Goal: Task Accomplishment & Management: Complete application form

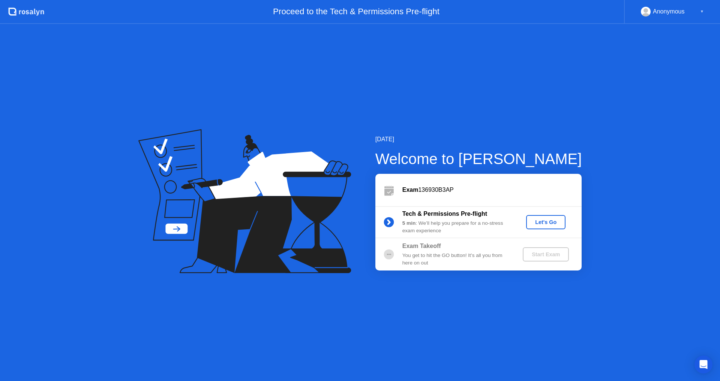
click at [554, 221] on div "Let's Go" at bounding box center [545, 222] width 33 height 6
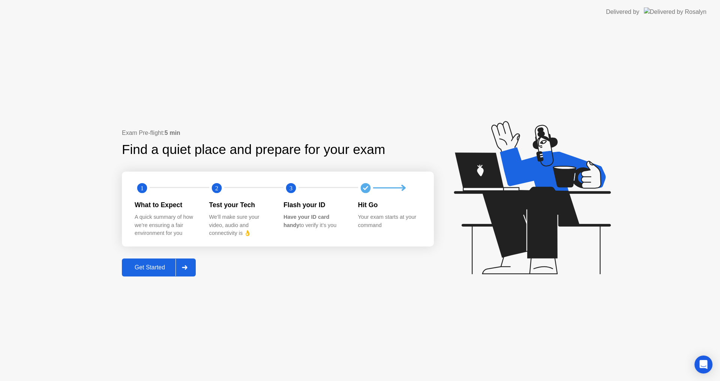
click at [143, 267] on div "Get Started" at bounding box center [149, 267] width 51 height 7
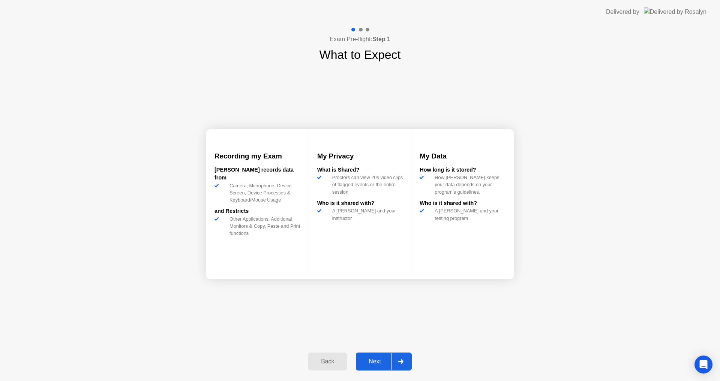
click at [373, 361] on div "Next" at bounding box center [374, 361] width 33 height 7
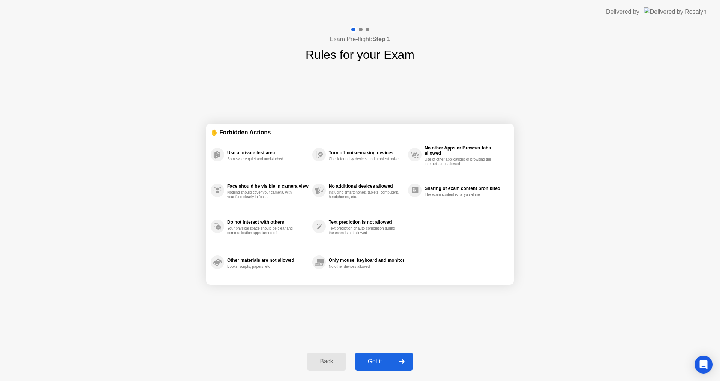
click at [377, 360] on div "Got it" at bounding box center [374, 361] width 35 height 7
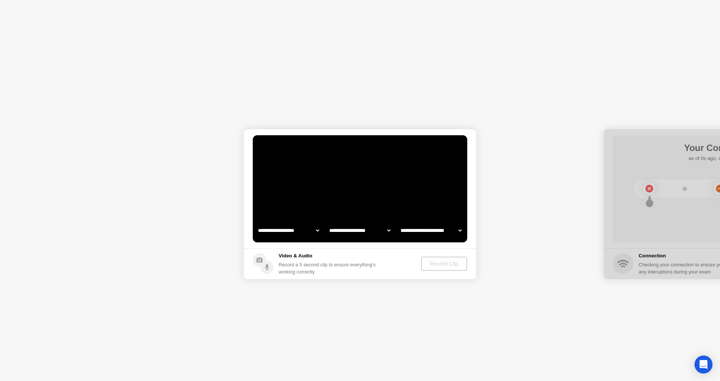
select select "**********"
select select "*******"
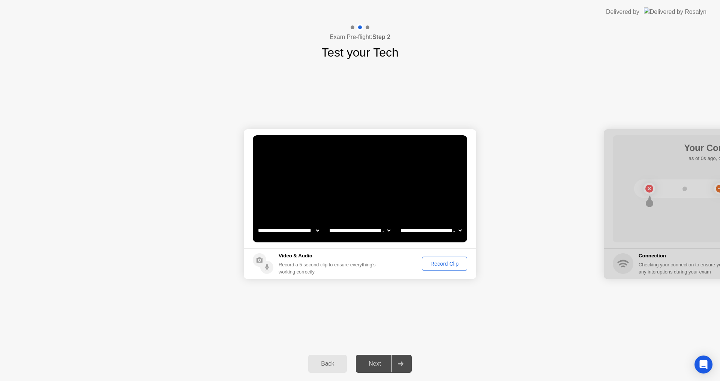
click at [380, 361] on div "Next" at bounding box center [374, 364] width 33 height 7
click at [450, 262] on div "Record Clip" at bounding box center [444, 264] width 40 height 6
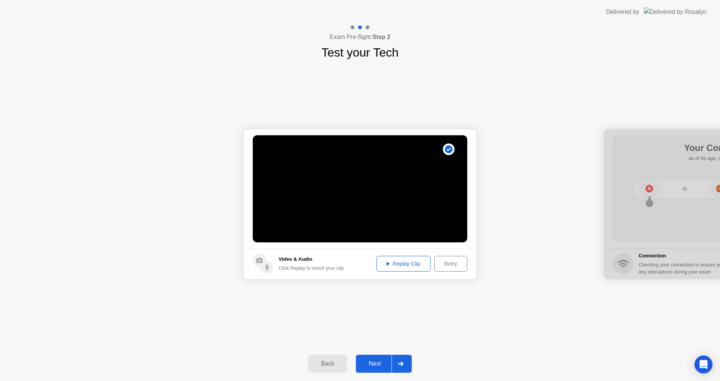
click at [396, 263] on div "Replay Clip" at bounding box center [403, 264] width 49 height 6
click at [373, 362] on div "Next" at bounding box center [374, 364] width 33 height 7
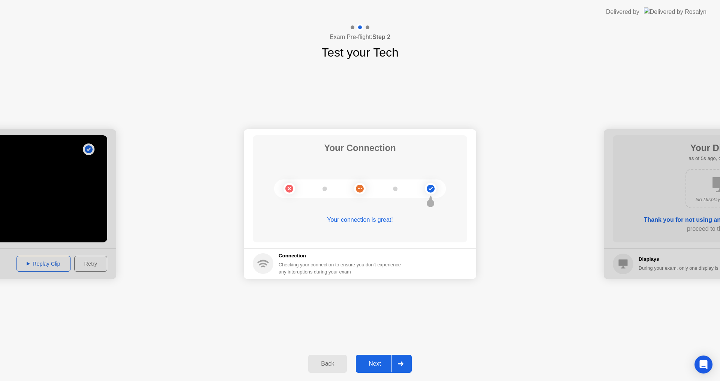
click at [373, 364] on div "Next" at bounding box center [374, 364] width 33 height 7
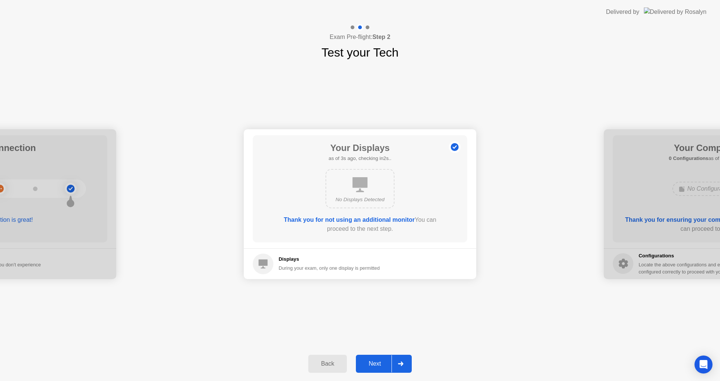
click at [373, 364] on div "Next" at bounding box center [374, 364] width 33 height 7
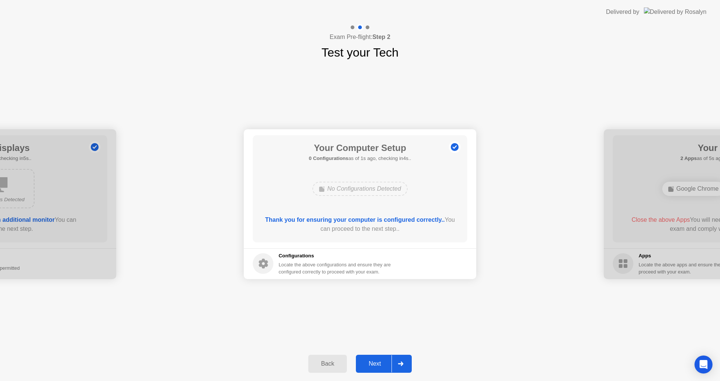
click at [373, 364] on div "Next" at bounding box center [374, 364] width 33 height 7
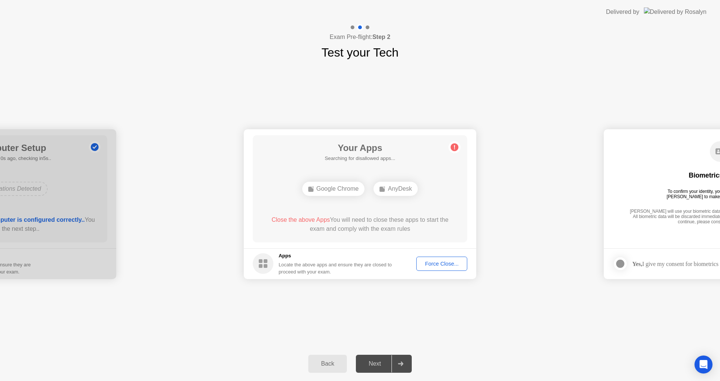
click at [337, 185] on div "Google Chrome" at bounding box center [333, 189] width 63 height 14
click at [335, 189] on div "Google Chrome" at bounding box center [333, 189] width 63 height 14
click at [321, 322] on div "**********" at bounding box center [360, 203] width 720 height 285
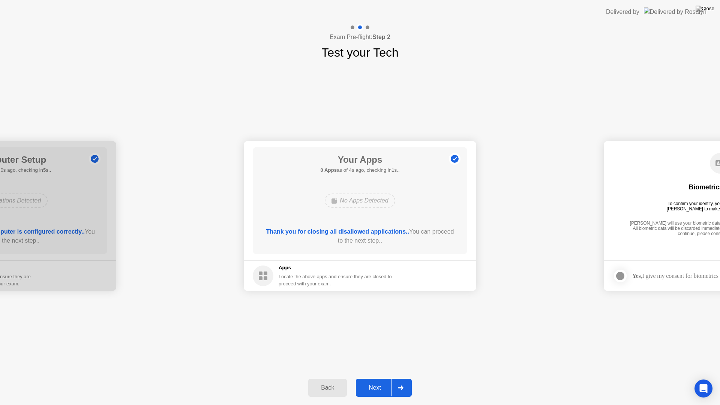
click at [372, 381] on div "Next" at bounding box center [374, 387] width 33 height 7
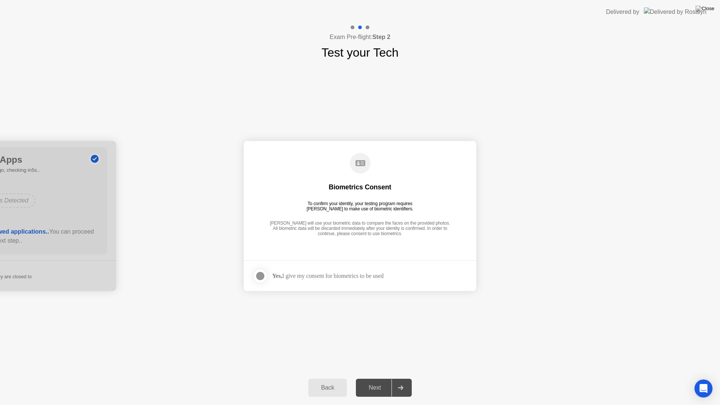
click at [262, 274] on div at bounding box center [260, 275] width 9 height 9
click at [374, 381] on div "Next" at bounding box center [374, 387] width 33 height 7
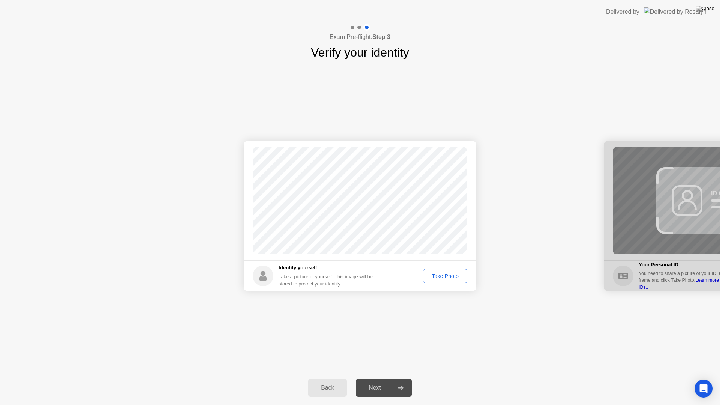
click at [441, 275] on div "Take Photo" at bounding box center [444, 276] width 39 height 6
click at [443, 277] on div "Retake" at bounding box center [449, 276] width 29 height 6
click at [443, 278] on div "Take Photo" at bounding box center [444, 276] width 39 height 6
click at [373, 381] on div "Next" at bounding box center [374, 387] width 33 height 7
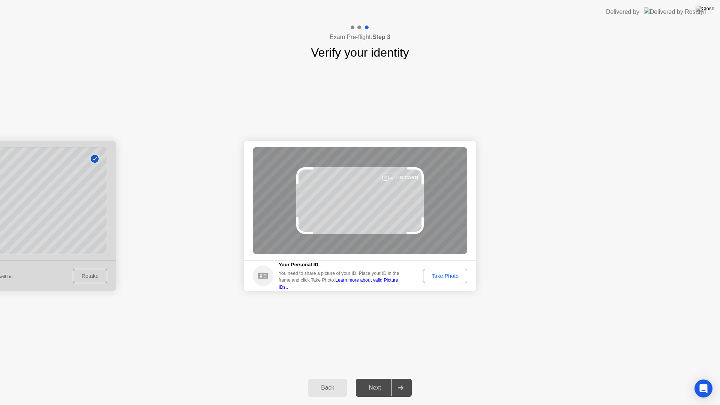
click at [439, 277] on div "Take Photo" at bounding box center [444, 276] width 39 height 6
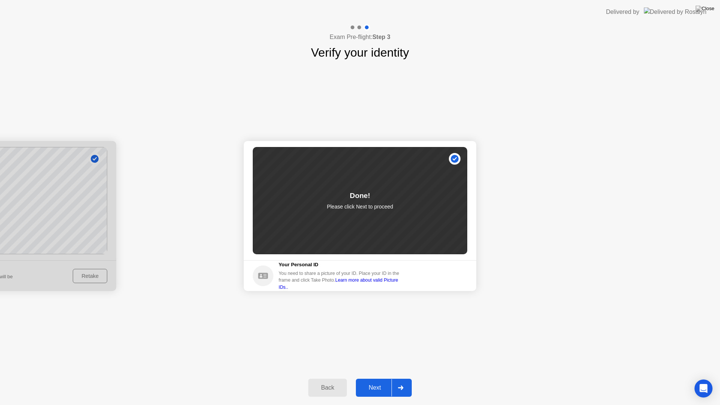
click at [372, 381] on div "Next" at bounding box center [374, 387] width 33 height 7
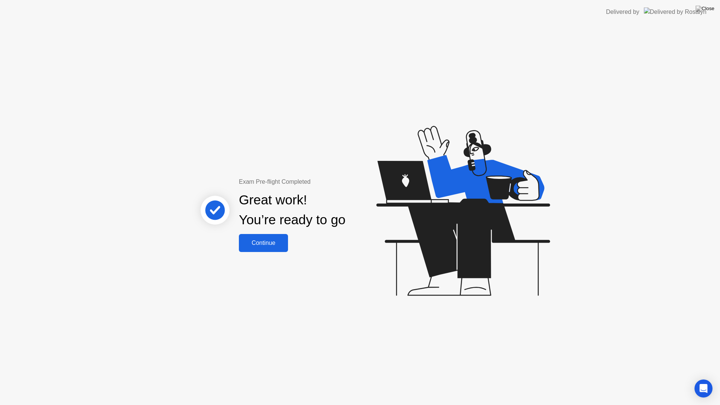
click at [263, 245] on div "Continue" at bounding box center [263, 242] width 45 height 7
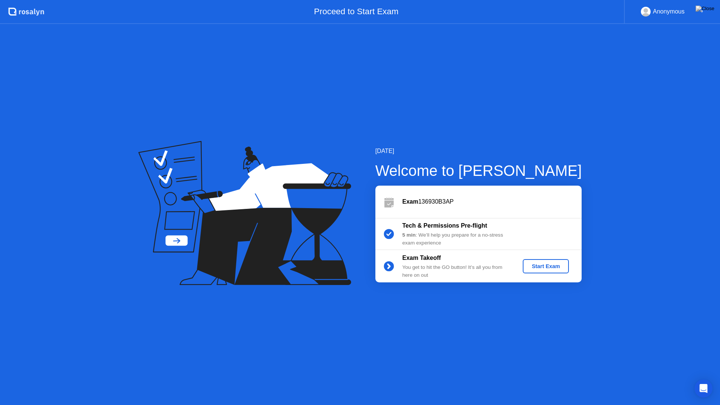
click at [543, 269] on div "Start Exam" at bounding box center [545, 266] width 40 height 6
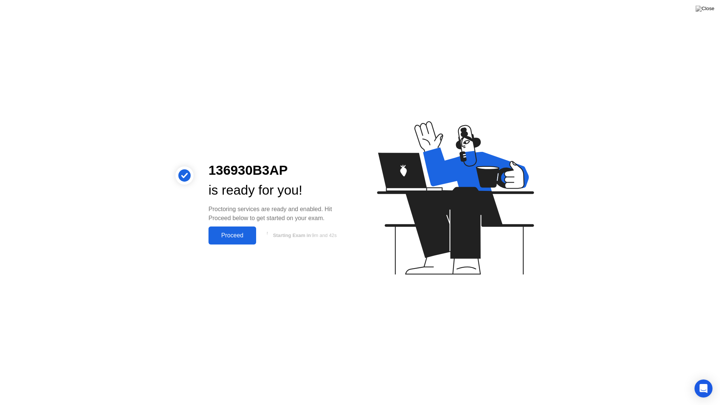
click at [233, 234] on div "Proceed" at bounding box center [232, 235] width 43 height 7
